Goal: Task Accomplishment & Management: Use online tool/utility

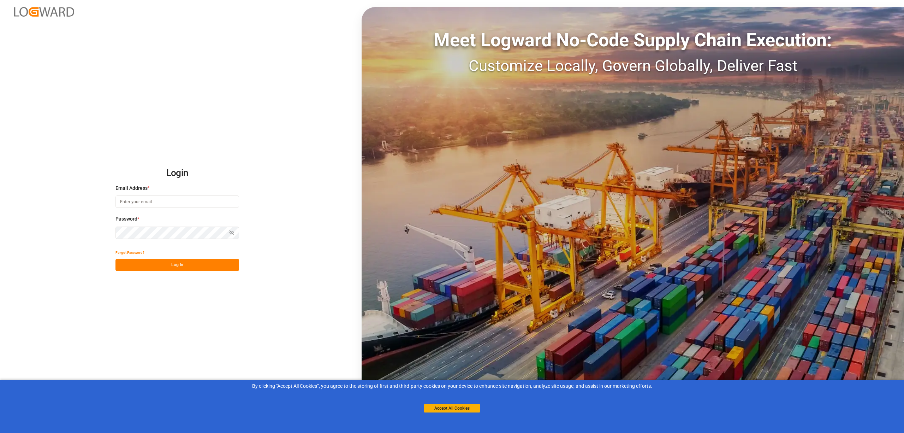
type input "[EMAIL_ADDRESS][PERSON_NAME][DOMAIN_NAME]"
drag, startPoint x: 212, startPoint y: 265, endPoint x: 136, endPoint y: 263, distance: 76.3
click at [212, 264] on button "Log In" at bounding box center [177, 265] width 124 height 12
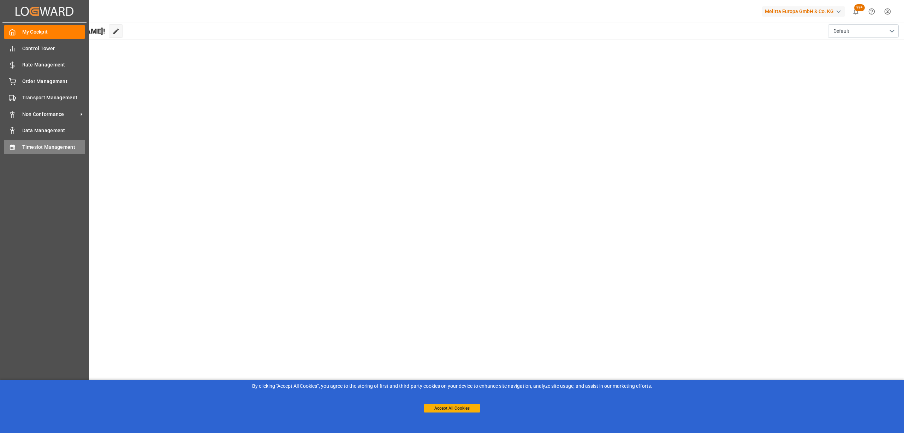
click at [37, 148] on span "Timeslot Management" at bounding box center [53, 146] width 63 height 7
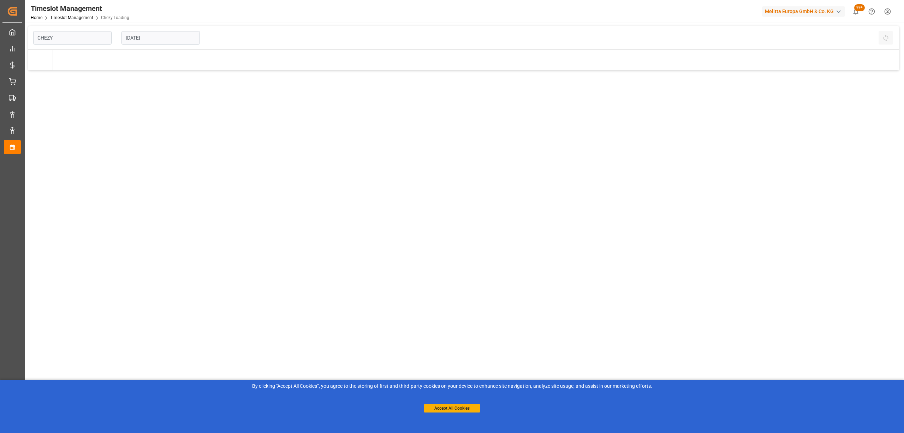
type input "Chezy Loading"
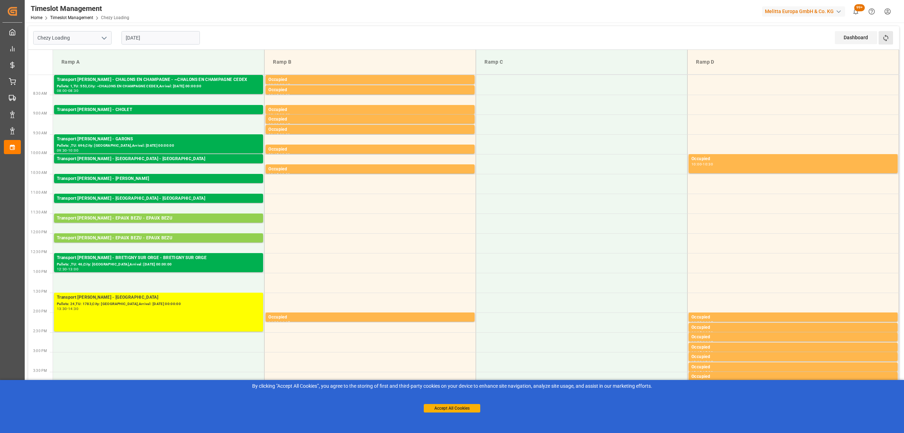
click at [881, 39] on button "Refresh Time Slots" at bounding box center [886, 37] width 14 height 13
click at [180, 219] on div "Transport [PERSON_NAME] - EPAUX BEZU - EPAUX BEZU" at bounding box center [158, 218] width 203 height 7
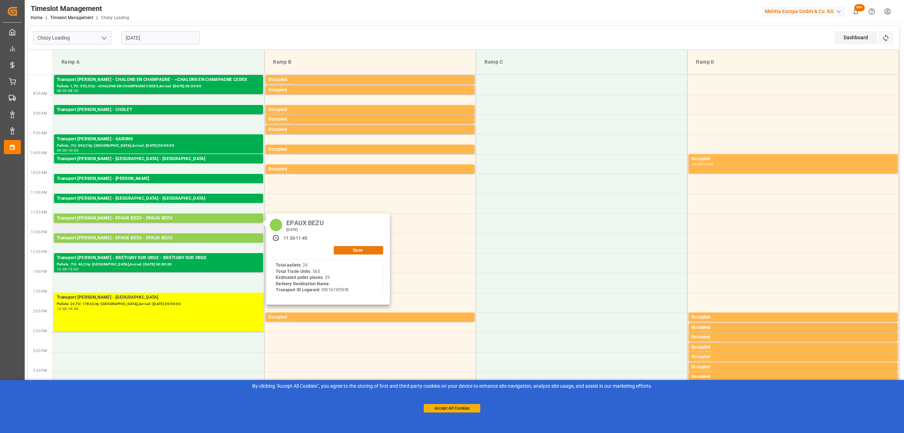
click at [350, 249] on button "Open" at bounding box center [358, 250] width 49 height 8
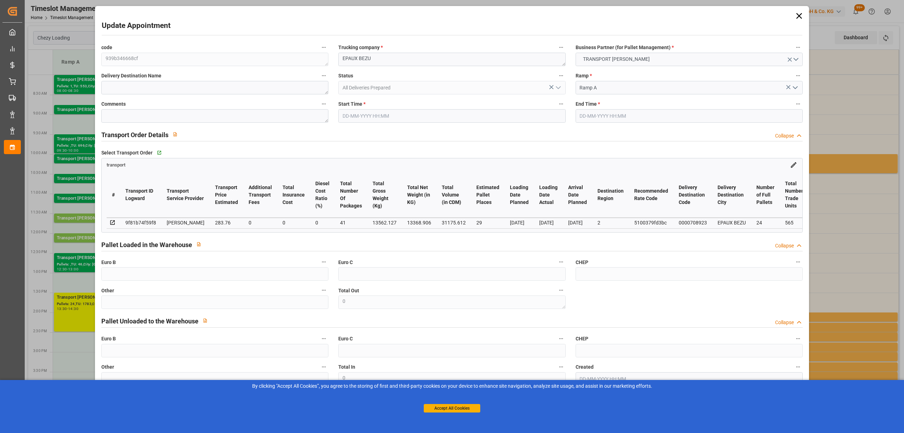
type input "29"
type input "283.76"
type input "0"
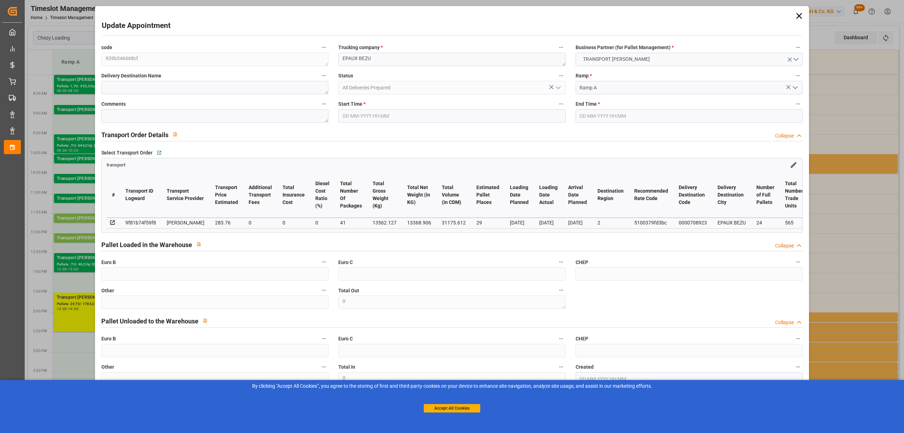
type input "274.1689"
type input "-9.5911"
type input "41"
type input "13368.906"
type input "15123.267"
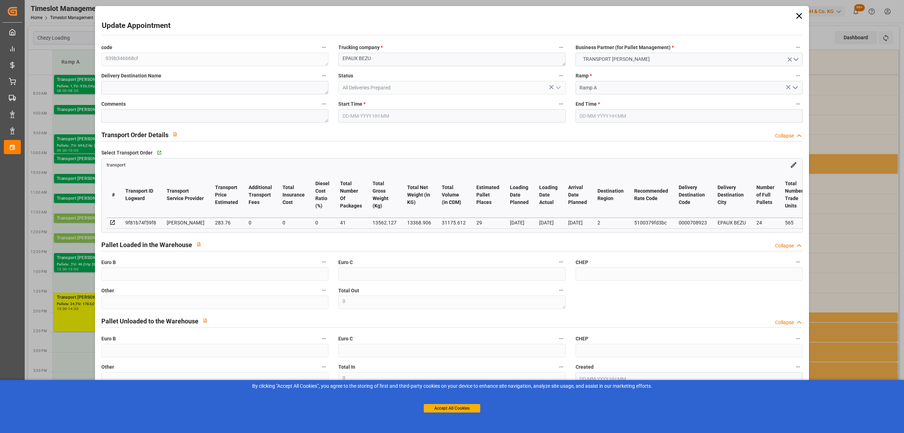
type input "31175.612"
type input "2"
type input "24"
type input "565"
type input "41"
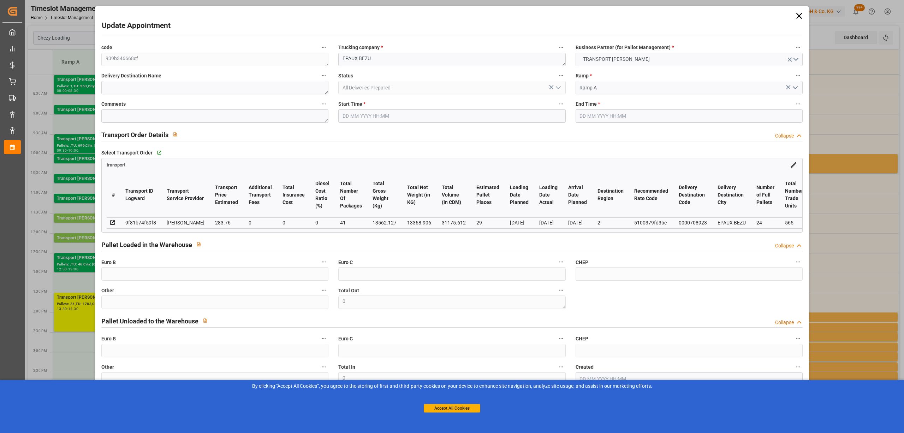
type input "101"
type input "13562.127"
type input "0"
type input "4710.8598"
type input "0"
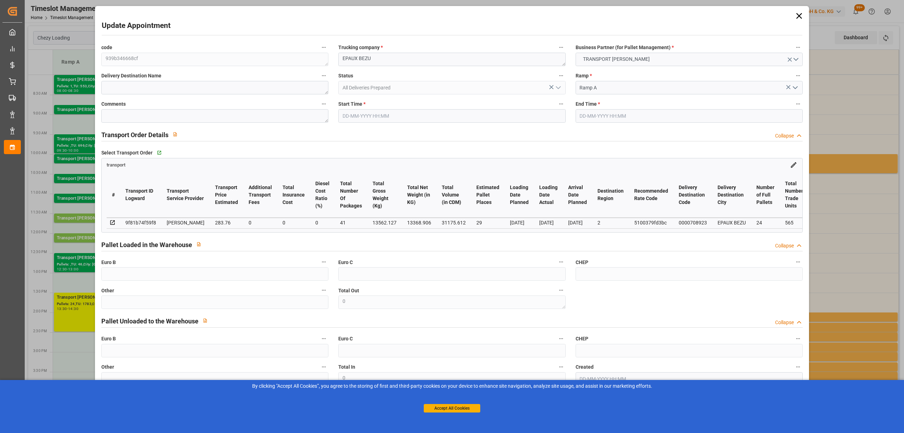
type input "0"
type input "21"
type input "35"
type input "[DATE] 11:30"
type input "[DATE] 11:45"
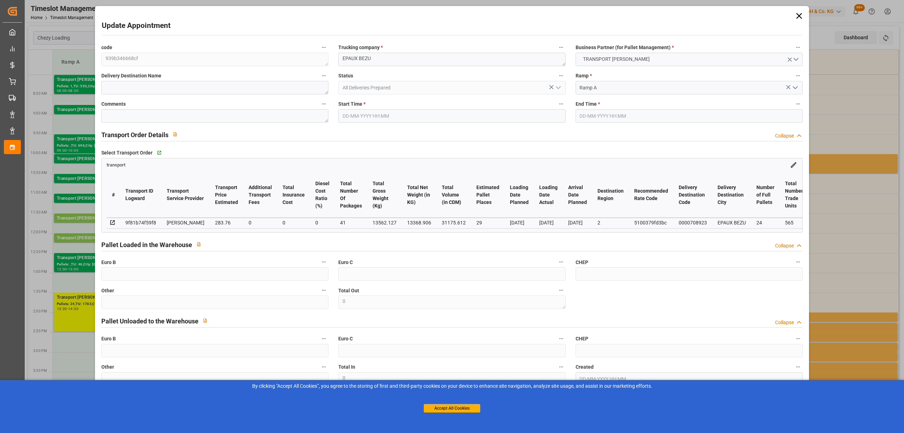
type input "[DATE] 13:49"
type input "[DATE] 11:25"
type input "[DATE]"
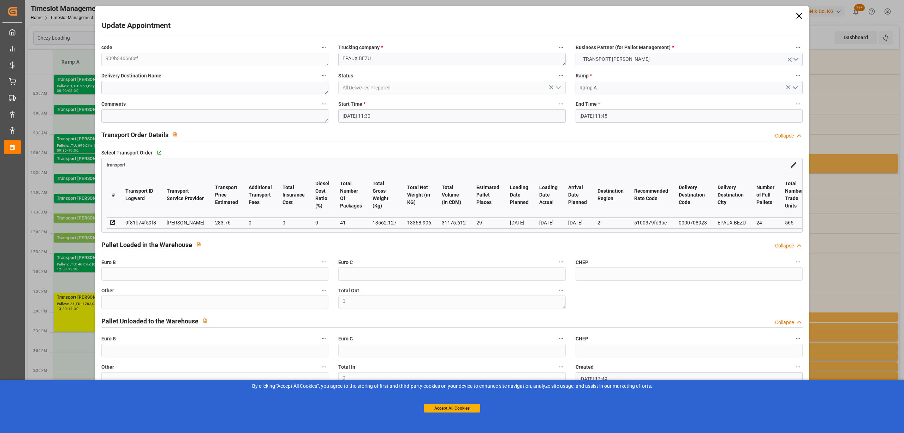
click at [392, 118] on input "[DATE] 11:30" at bounding box center [451, 115] width 227 height 13
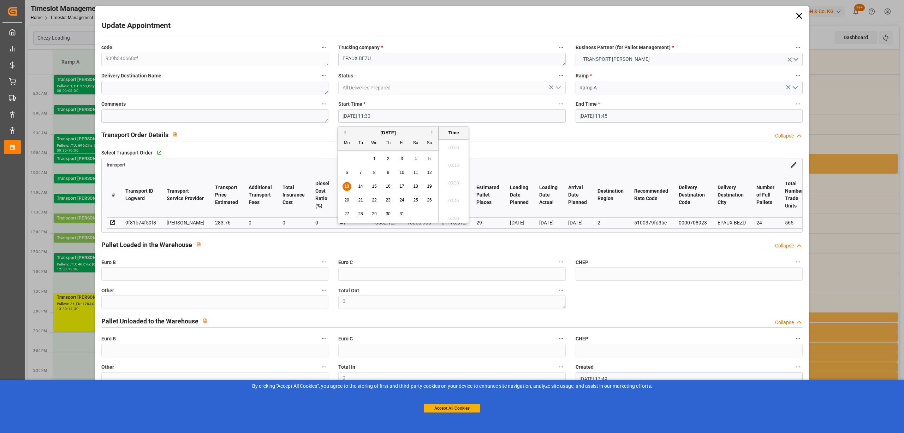
scroll to position [779, 0]
click at [356, 186] on div "14" at bounding box center [360, 186] width 9 height 8
type input "[DATE] 11:30"
drag, startPoint x: 448, startPoint y: 183, endPoint x: 500, endPoint y: 164, distance: 55.2
click at [451, 183] on li "11:30" at bounding box center [454, 181] width 30 height 18
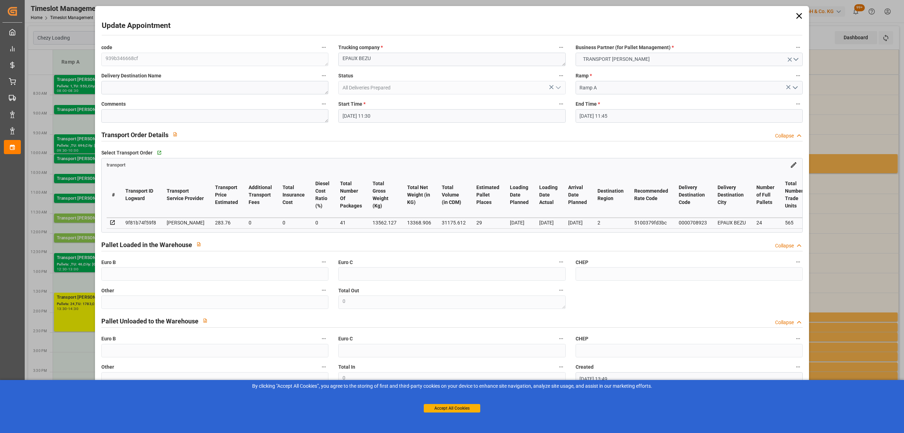
click at [587, 122] on input "[DATE] 11:45" at bounding box center [689, 115] width 227 height 13
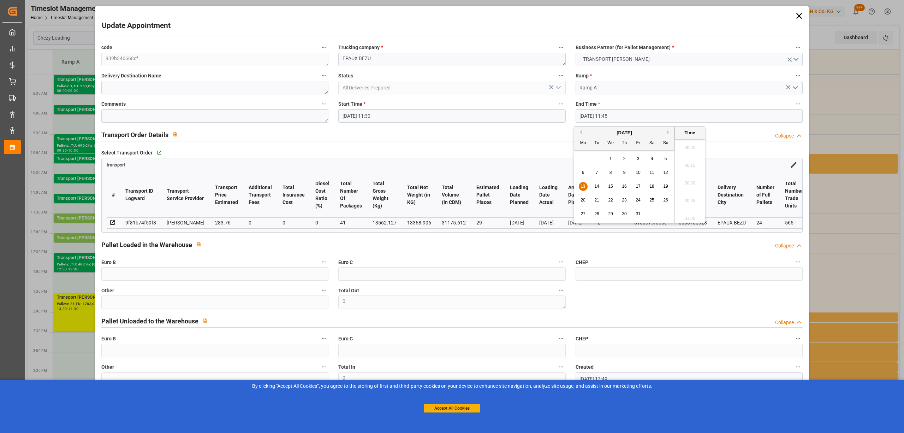
scroll to position [797, 0]
click at [595, 186] on span "14" at bounding box center [596, 186] width 5 height 5
type input "[DATE] 11:45"
click at [689, 184] on li "11:45" at bounding box center [690, 181] width 30 height 18
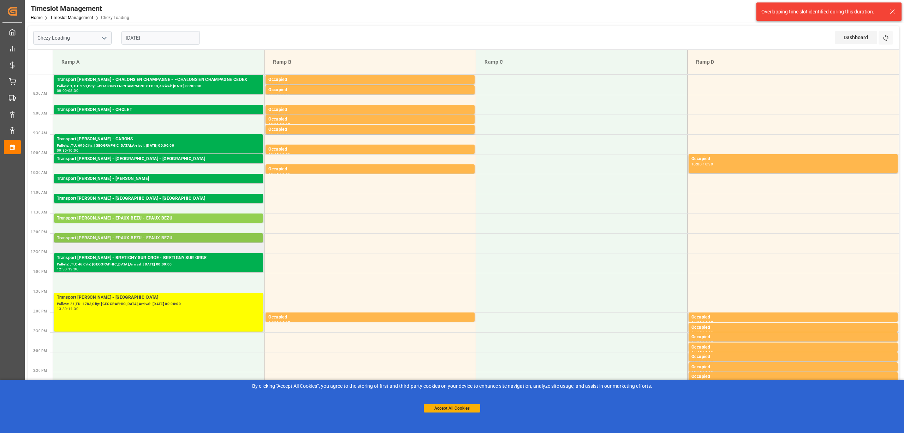
click at [164, 237] on div "Transport [PERSON_NAME] - EPAUX BEZU - EPAUX BEZU" at bounding box center [158, 238] width 203 height 7
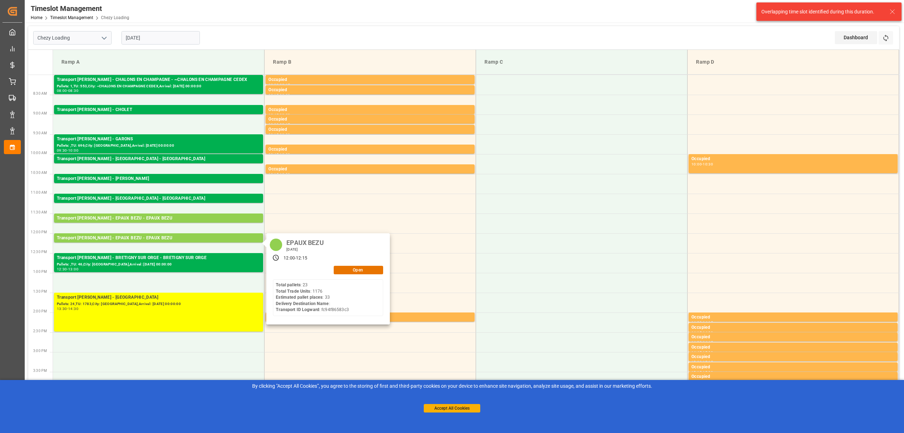
click at [174, 35] on input "[DATE]" at bounding box center [161, 37] width 78 height 13
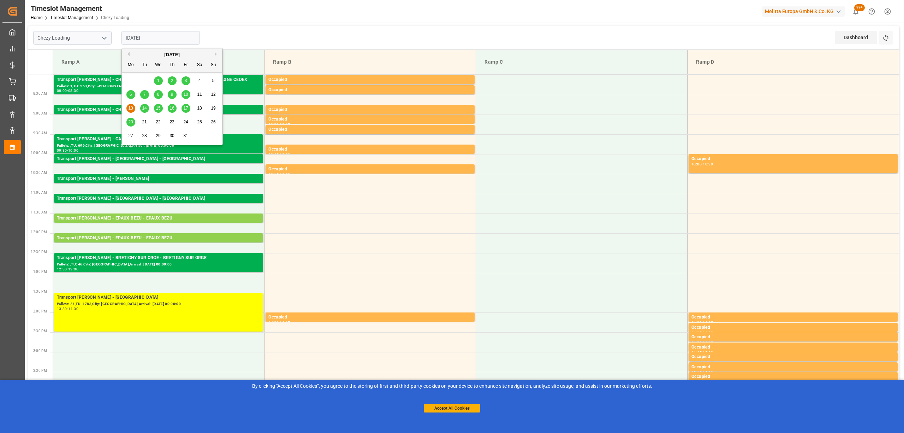
click at [144, 107] on span "14" at bounding box center [144, 108] width 5 height 5
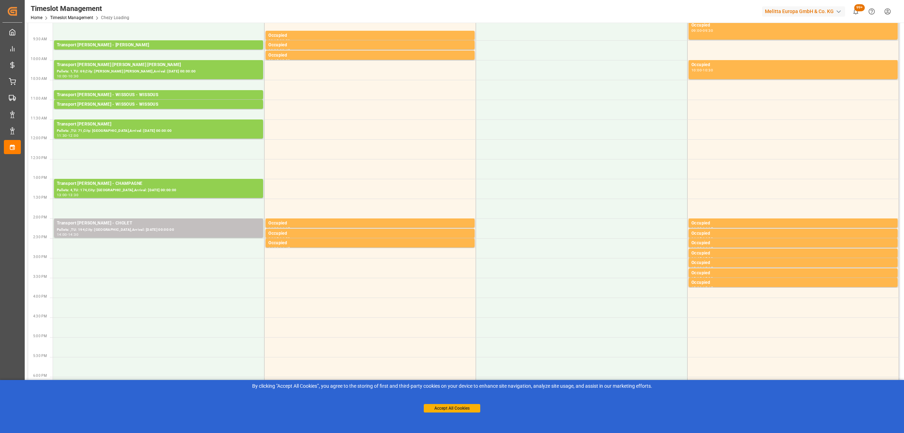
scroll to position [0, 0]
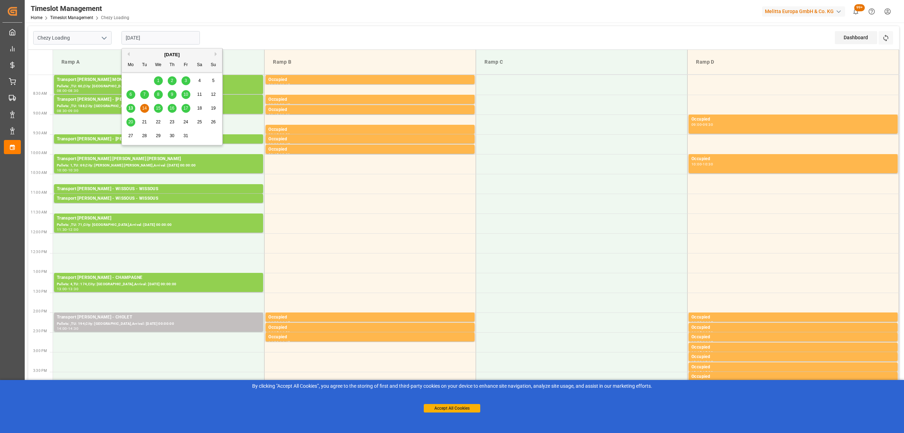
click at [153, 36] on input "[DATE]" at bounding box center [161, 37] width 78 height 13
click at [131, 111] on div "13" at bounding box center [130, 108] width 9 height 8
type input "[DATE]"
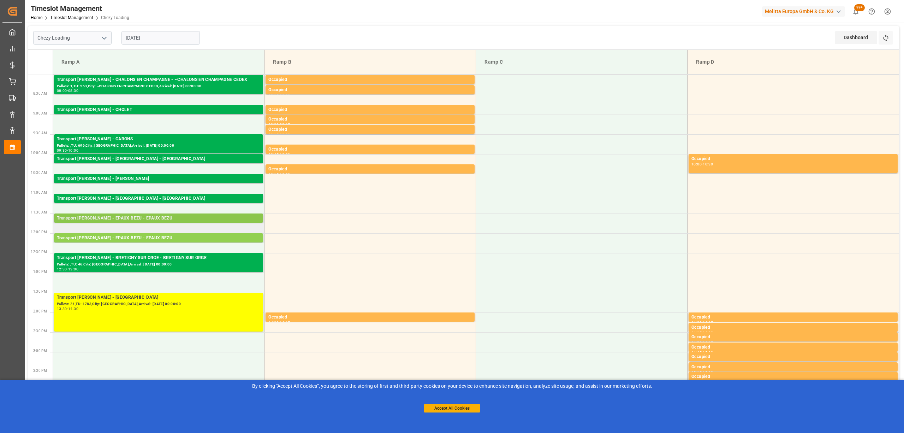
click at [136, 220] on div "Transport [PERSON_NAME] - EPAUX BEZU - EPAUX BEZU" at bounding box center [158, 218] width 203 height 7
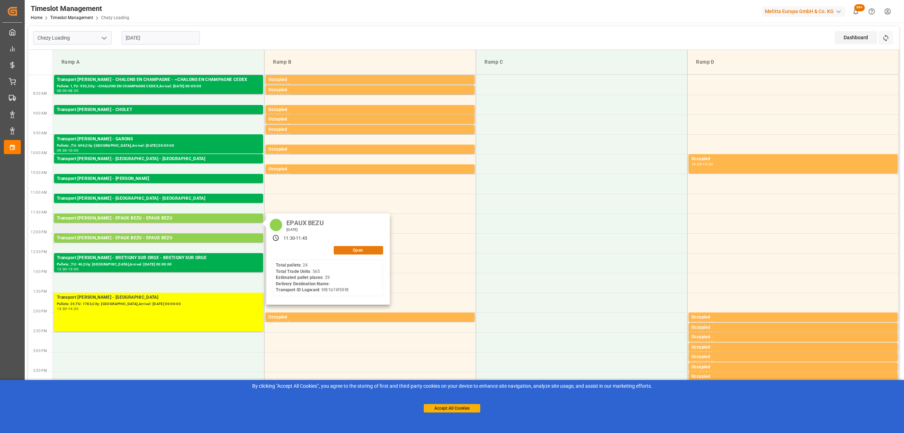
click at [351, 248] on button "Open" at bounding box center [358, 250] width 49 height 8
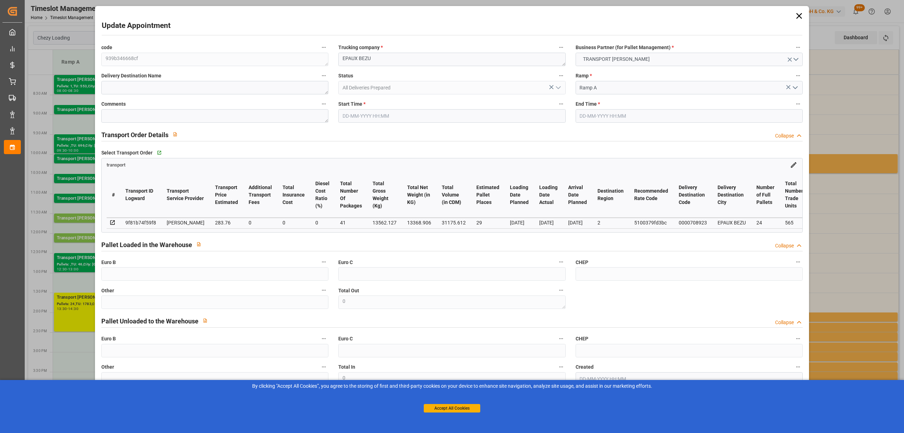
type input "29"
type input "283.76"
type input "0"
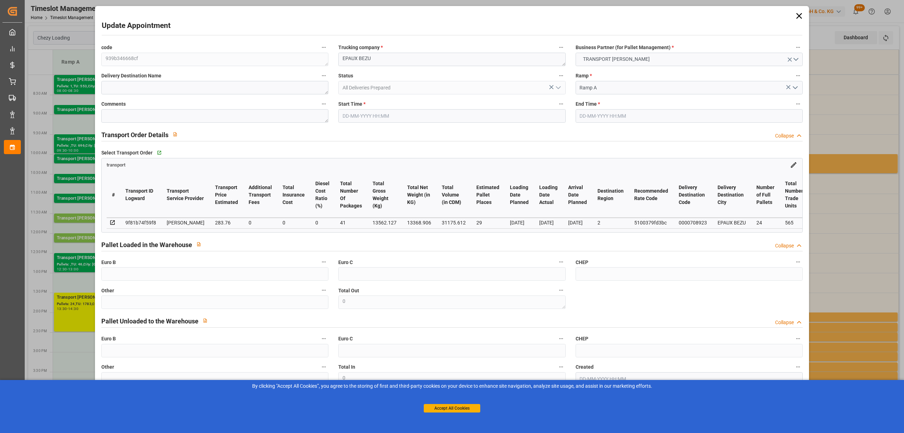
type input "274.1689"
type input "-9.5911"
type input "41"
type input "13368.906"
type input "15123.267"
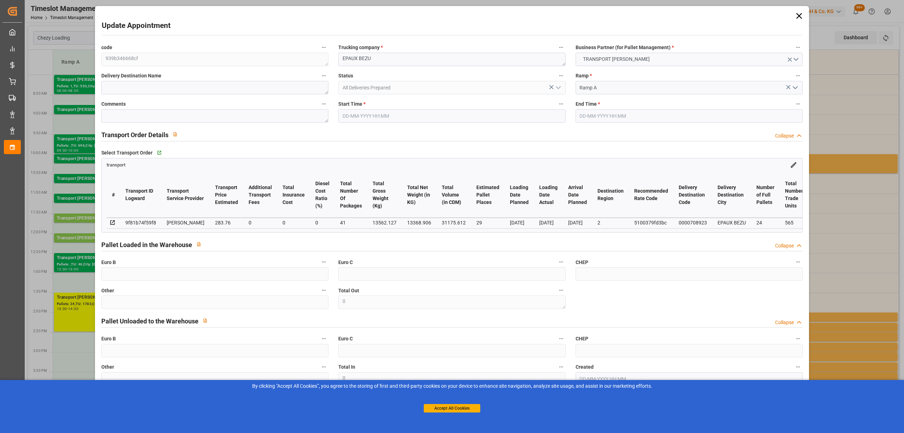
type input "31175.612"
type input "2"
type input "24"
type input "565"
type input "41"
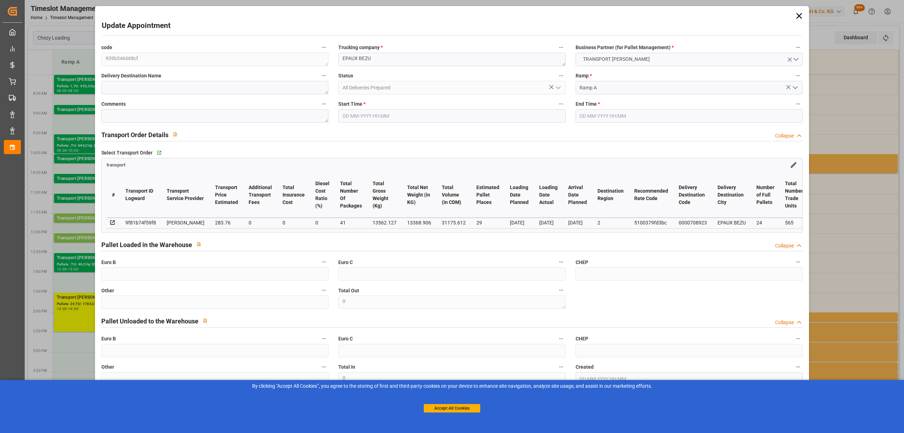
type input "101"
type input "13562.127"
type input "0"
type input "4710.8598"
type input "0"
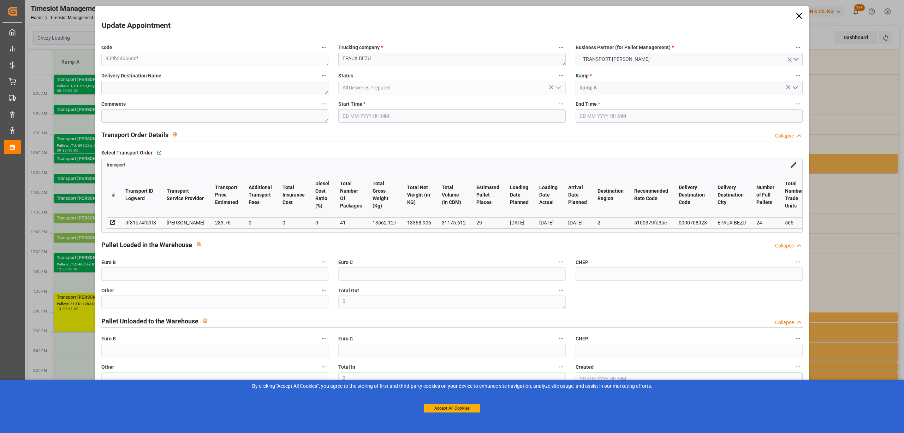
type input "0"
type input "21"
type input "35"
type input "[DATE] 11:30"
type input "[DATE] 11:45"
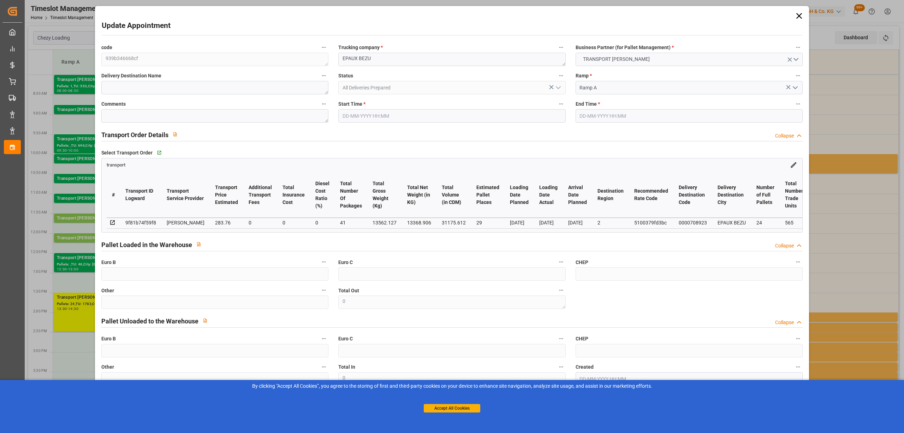
type input "[DATE] 13:49"
type input "[DATE] 11:25"
type input "[DATE]"
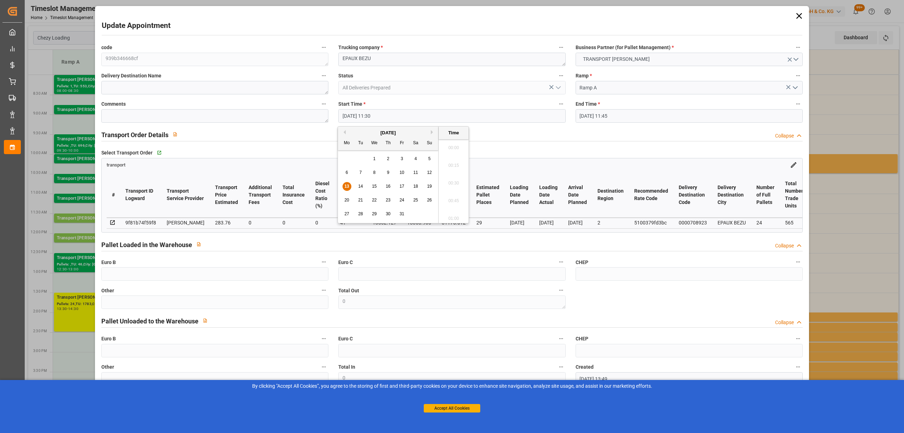
click at [369, 112] on input "[DATE] 11:30" at bounding box center [451, 115] width 227 height 13
click at [345, 185] on span "13" at bounding box center [346, 186] width 5 height 5
click at [453, 184] on li "15:30" at bounding box center [454, 181] width 30 height 18
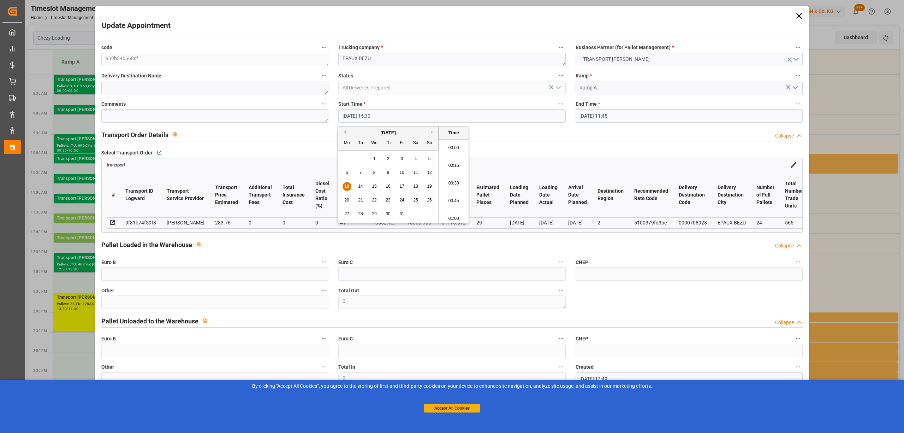
click at [463, 109] on input "[DATE] 15:30" at bounding box center [451, 115] width 227 height 13
click at [464, 113] on input "[DATE] 15:30" at bounding box center [451, 115] width 227 height 13
click at [454, 150] on li "15:00" at bounding box center [454, 146] width 30 height 18
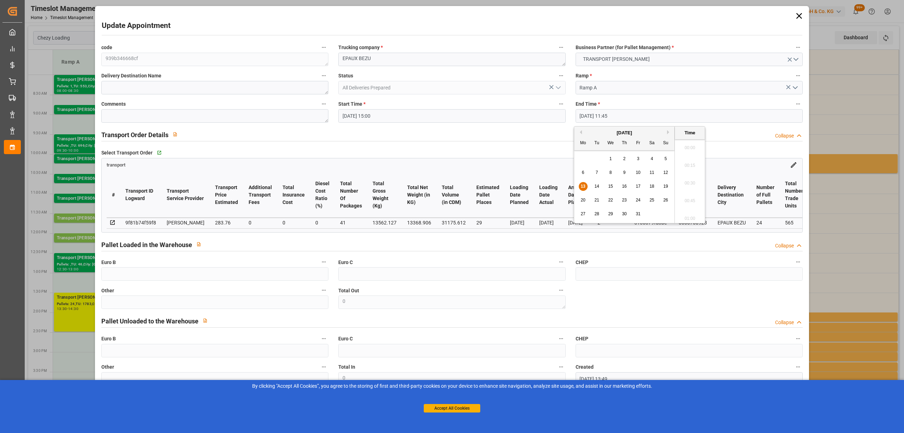
click at [604, 113] on input "[DATE] 11:45" at bounding box center [689, 115] width 227 height 13
click at [583, 188] on span "13" at bounding box center [583, 186] width 5 height 5
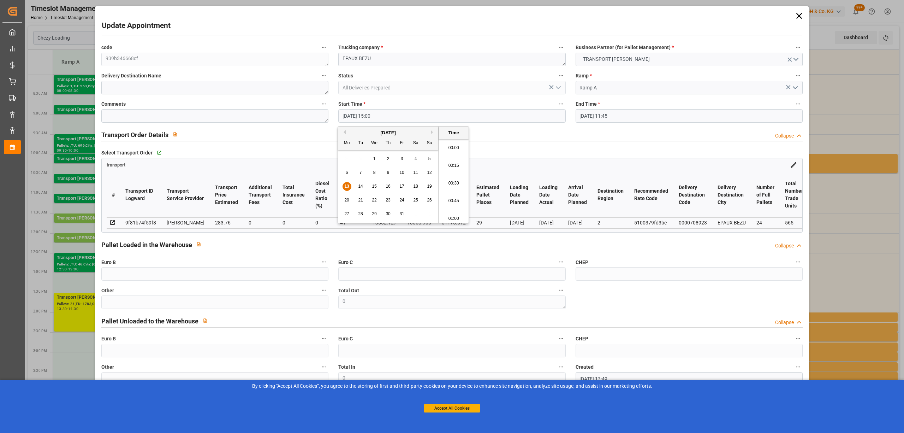
click at [419, 120] on input "[DATE] 15:00" at bounding box center [451, 115] width 227 height 13
click at [362, 186] on span "14" at bounding box center [360, 186] width 5 height 5
type input "[DATE] 15:00"
click at [451, 182] on li "15:00" at bounding box center [454, 181] width 30 height 18
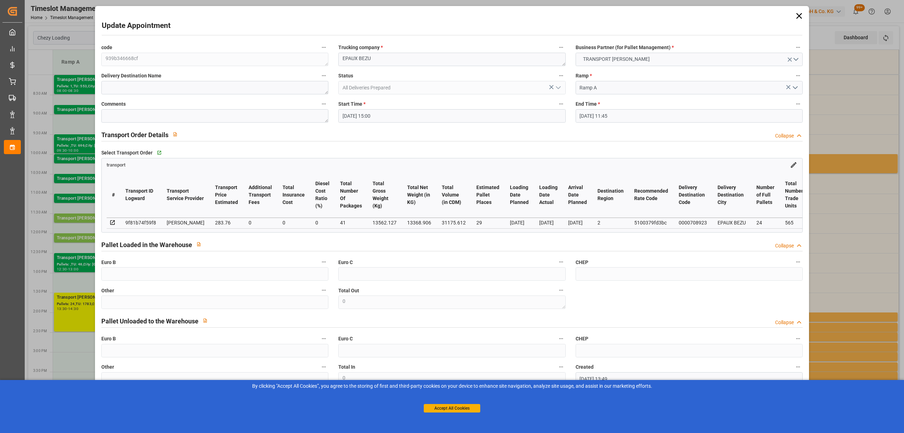
click at [588, 121] on input "[DATE] 11:45" at bounding box center [689, 115] width 227 height 13
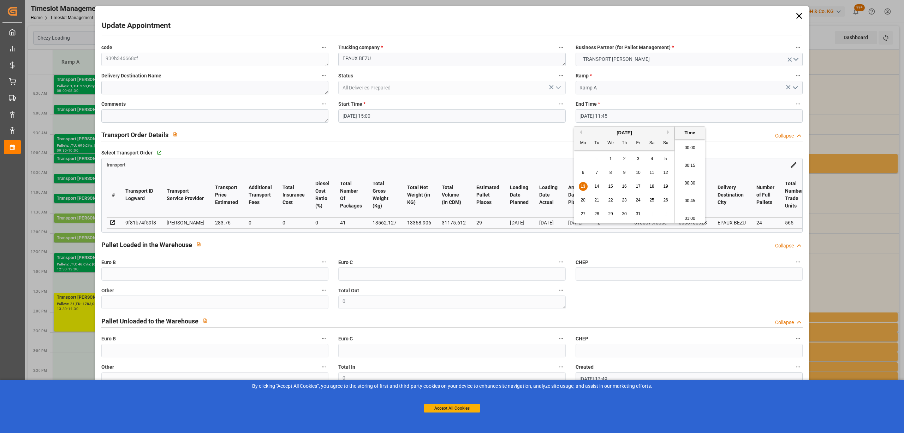
scroll to position [797, 0]
click at [595, 185] on span "14" at bounding box center [596, 186] width 5 height 5
click at [694, 210] on li "15:30" at bounding box center [690, 211] width 30 height 18
type input "[DATE] 15:30"
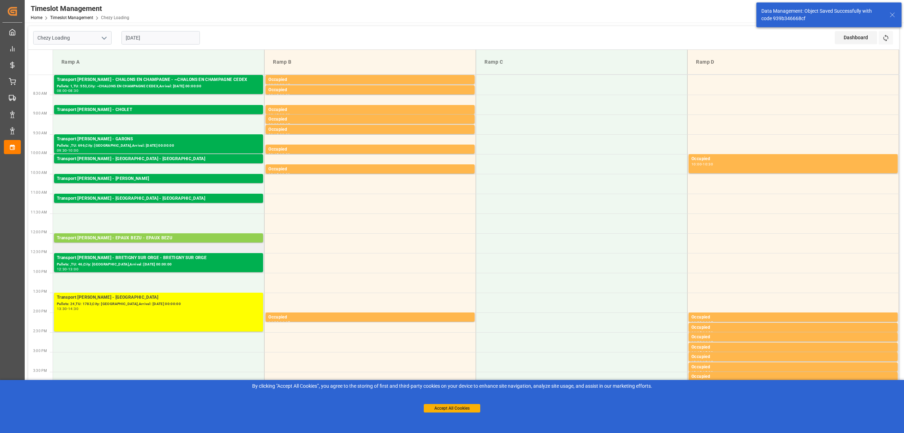
click at [141, 243] on td "Transport [PERSON_NAME] - EPAUX BEZU - EPAUX BEZU Pallets: 23,TU: 1176,City: EP…" at bounding box center [159, 243] width 212 height 20
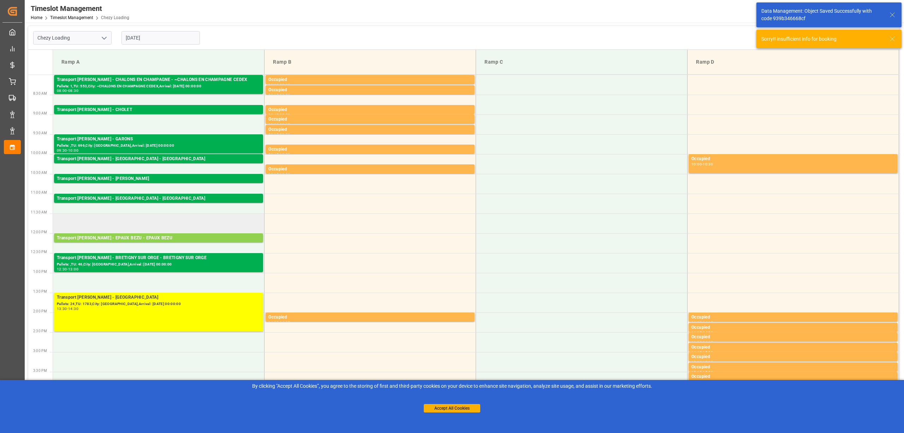
click at [161, 232] on td at bounding box center [159, 223] width 212 height 20
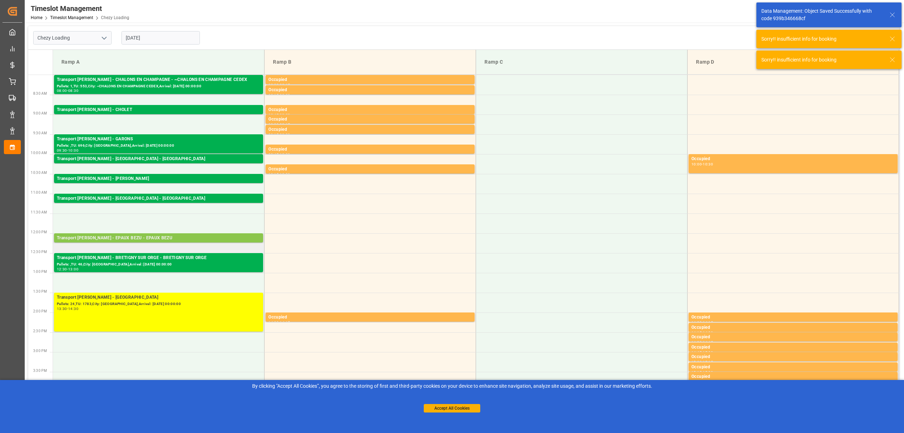
click at [198, 238] on div "Transport [PERSON_NAME] - EPAUX BEZU - EPAUX BEZU" at bounding box center [158, 238] width 203 height 7
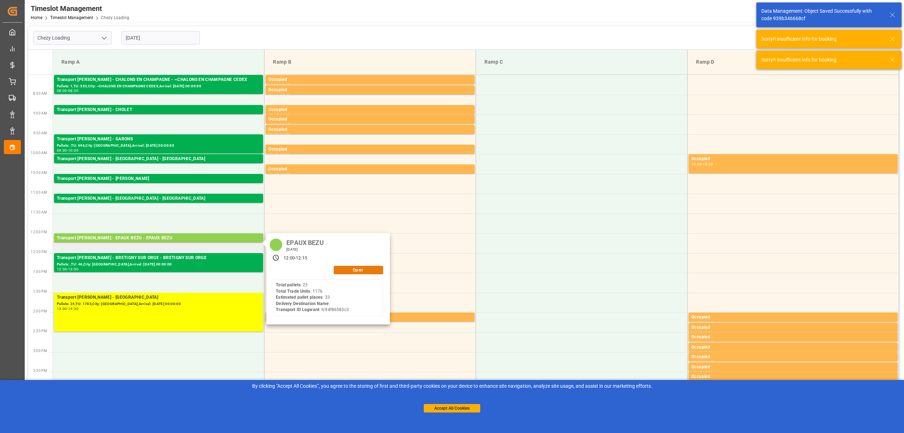
click at [373, 273] on button "Open" at bounding box center [358, 270] width 49 height 8
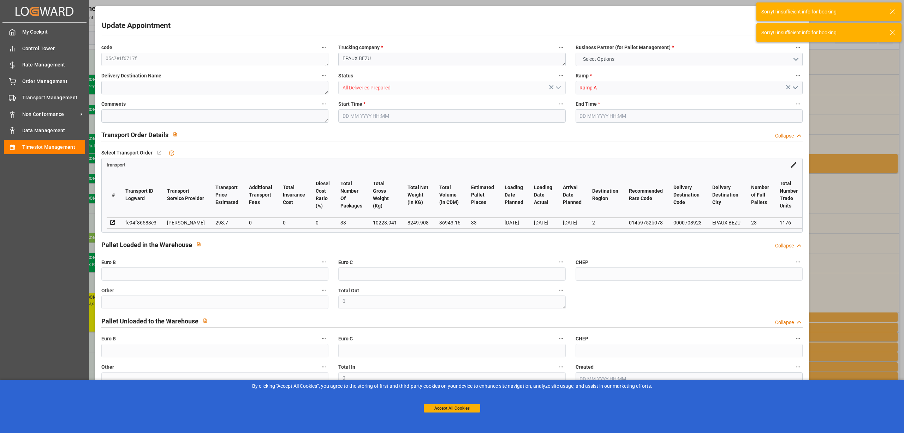
type input "33"
type input "298.7"
type input "0"
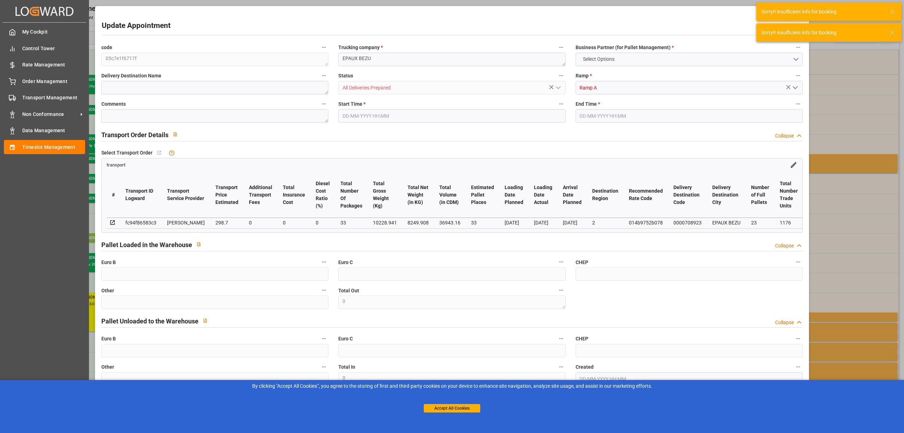
type input "288.6039"
type input "-10.0961"
type input "33"
type input "8249.908"
type input "11643"
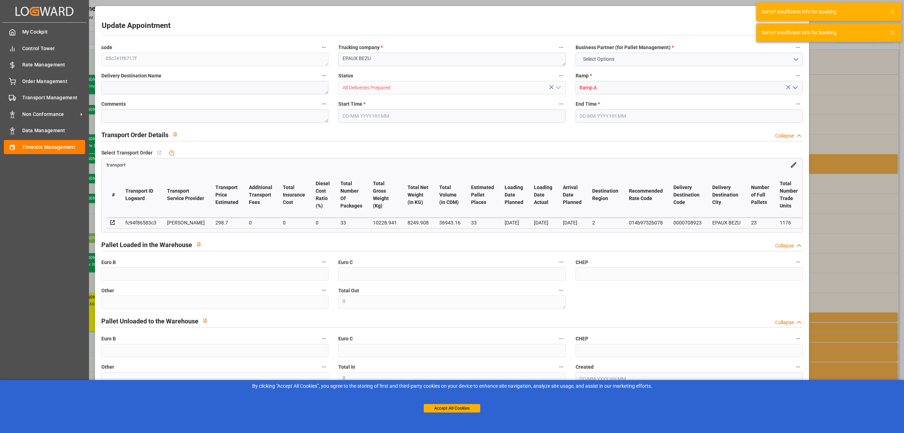
type input "36943.16"
type input "2"
type input "23"
type input "1176"
type input "33"
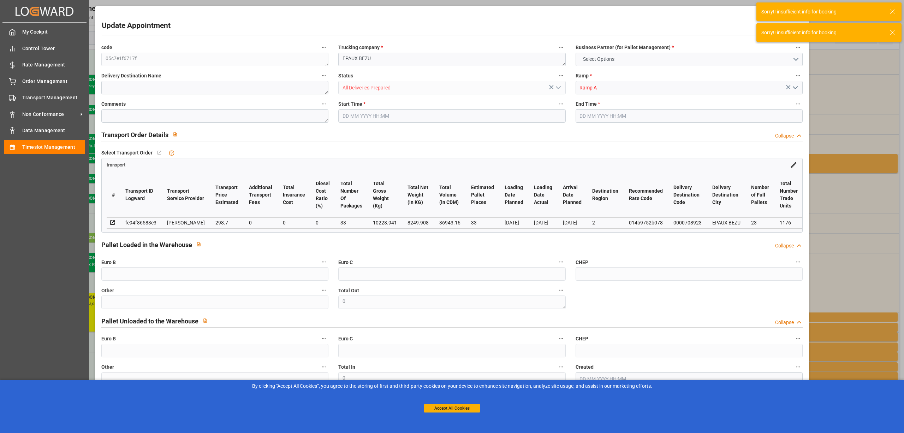
type input "101"
type input "10228.941"
type input "0"
type input "4710.8598"
type input "0"
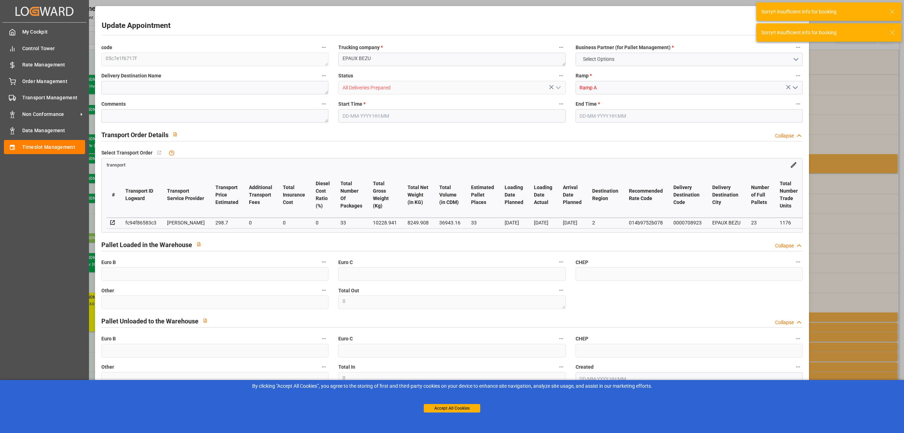
type input "0"
type input "21"
type input "35"
type input "[DATE] 12:00"
type input "[DATE] 12:15"
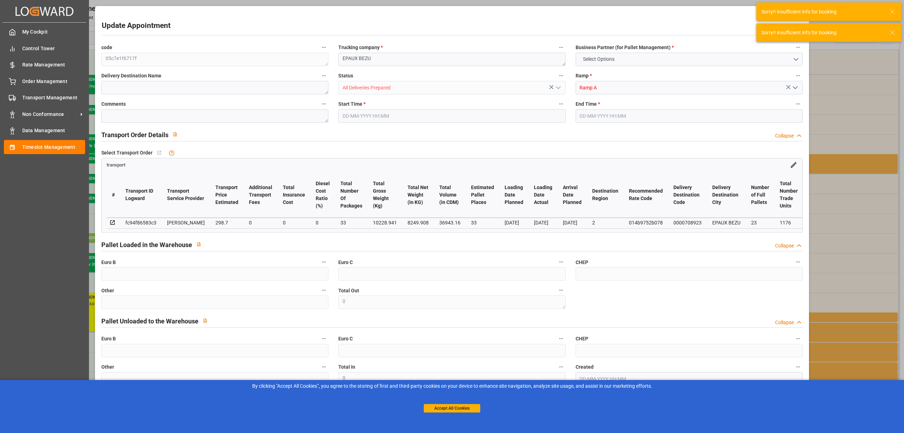
type input "[DATE] 13:52"
type input "[DATE] 11:26"
type input "[DATE]"
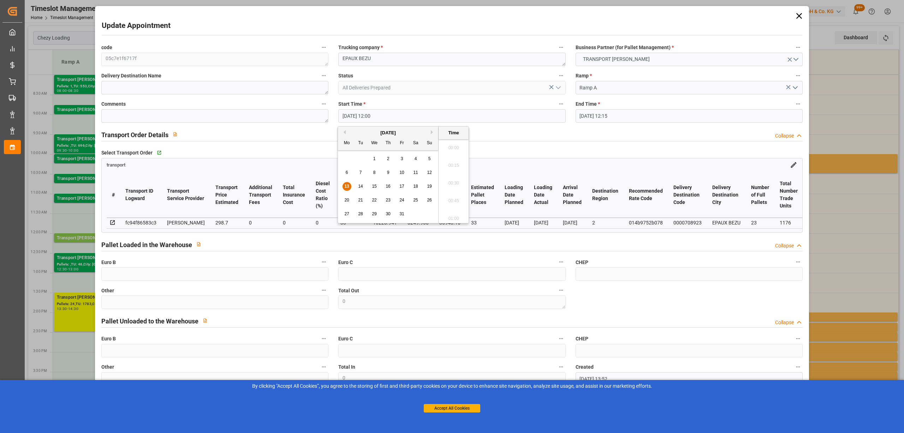
click at [403, 115] on input "[DATE] 12:00" at bounding box center [451, 115] width 227 height 13
click at [364, 188] on div "14" at bounding box center [360, 186] width 9 height 8
click at [453, 176] on li "16:00" at bounding box center [454, 181] width 30 height 18
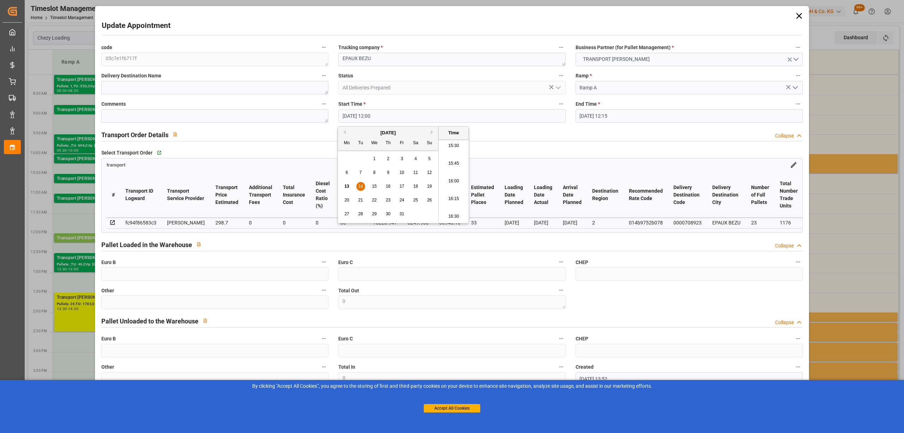
type input "[DATE] 16:00"
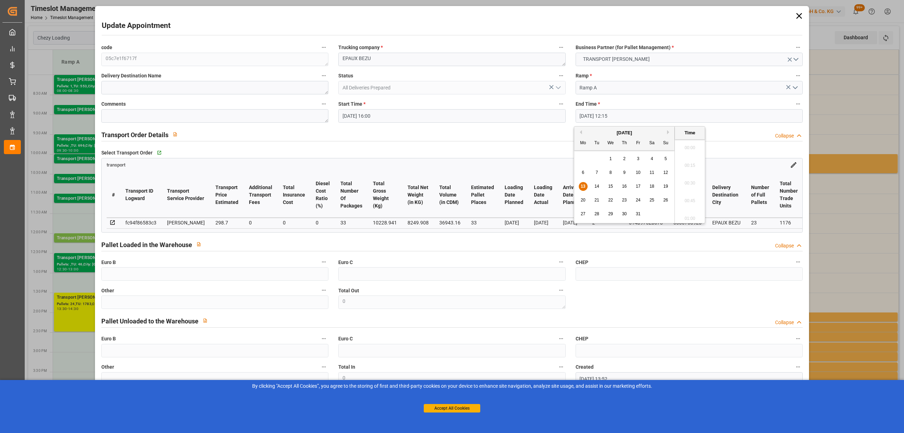
click at [608, 115] on input "[DATE] 12:15" at bounding box center [689, 115] width 227 height 13
click at [591, 184] on div "13 14 15 16 17 18 19" at bounding box center [624, 186] width 96 height 14
click at [598, 186] on span "14" at bounding box center [596, 186] width 5 height 5
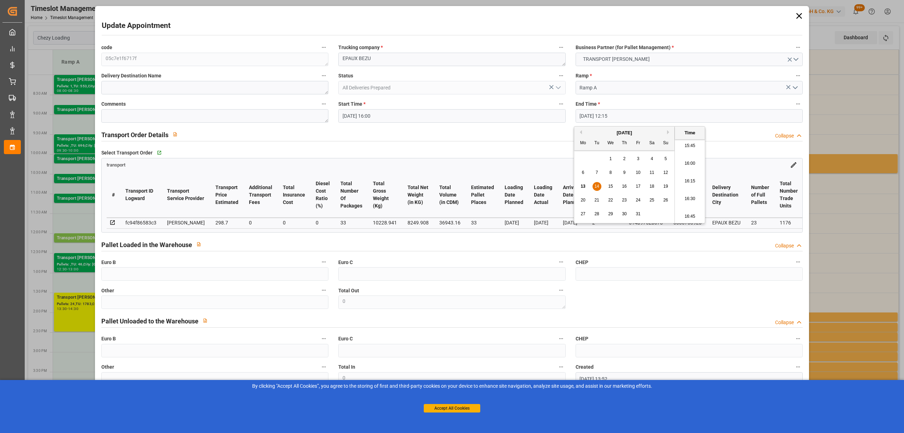
click at [690, 198] on li "16:30" at bounding box center [690, 199] width 30 height 18
type input "[DATE] 16:30"
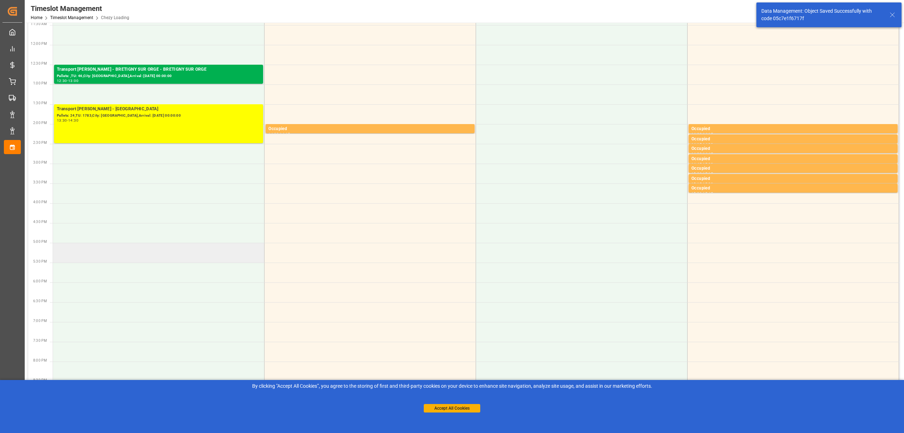
scroll to position [0, 0]
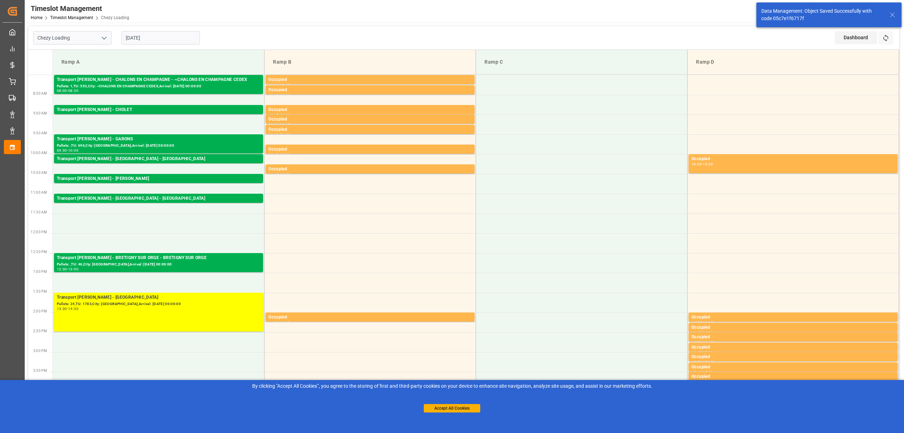
click at [184, 38] on input "[DATE]" at bounding box center [161, 37] width 78 height 13
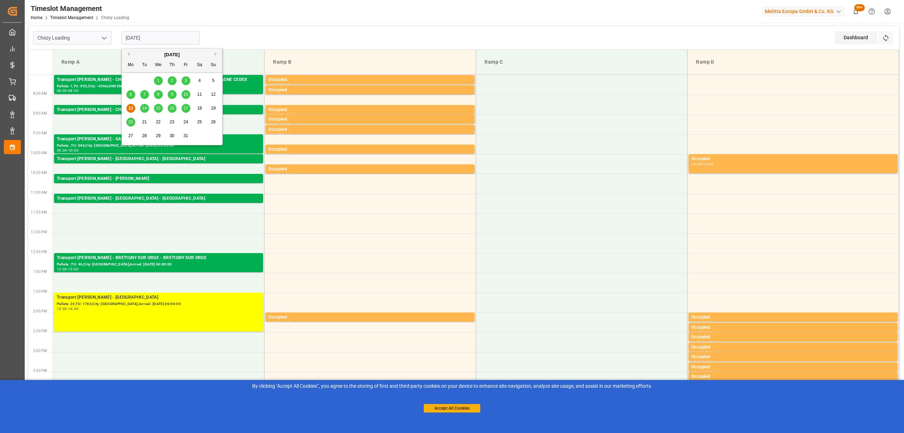
click at [126, 111] on div "13" at bounding box center [130, 108] width 9 height 8
